Goal: Find specific page/section: Find specific page/section

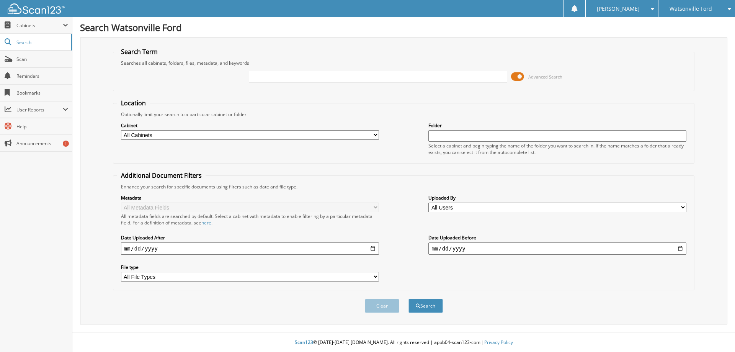
click at [519, 78] on span at bounding box center [517, 76] width 13 height 11
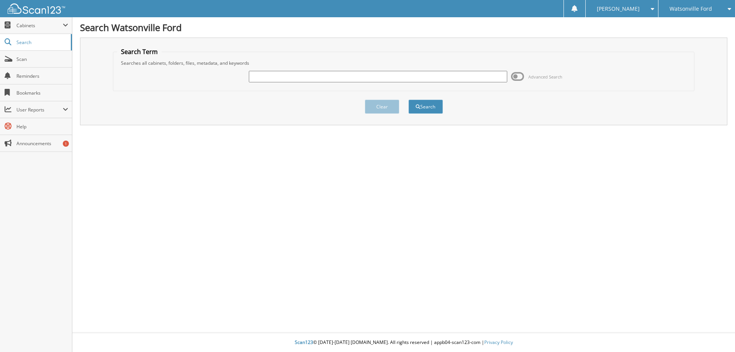
click at [444, 76] on input "text" at bounding box center [378, 76] width 258 height 11
type input "d"
type input "ft251301"
click at [408, 99] on button "Search" at bounding box center [425, 106] width 34 height 14
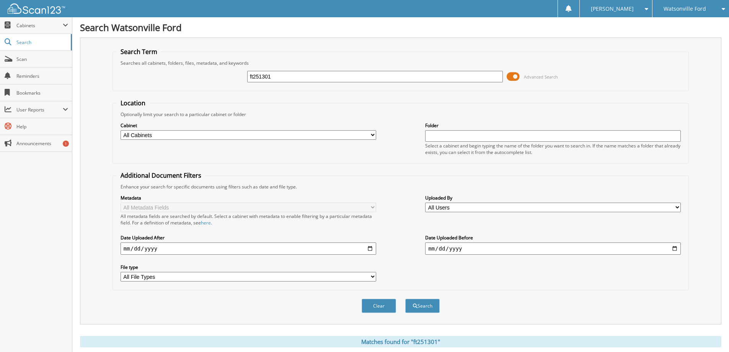
click at [512, 74] on span at bounding box center [513, 76] width 13 height 11
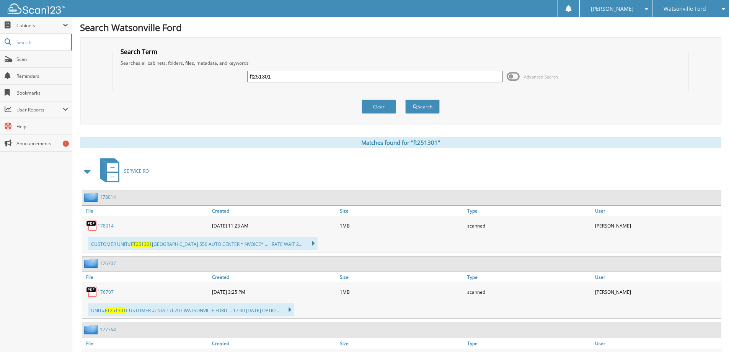
click at [106, 227] on link "178014" at bounding box center [106, 225] width 16 height 7
click at [108, 290] on link "176707" at bounding box center [106, 292] width 16 height 7
